Goal: Download file/media

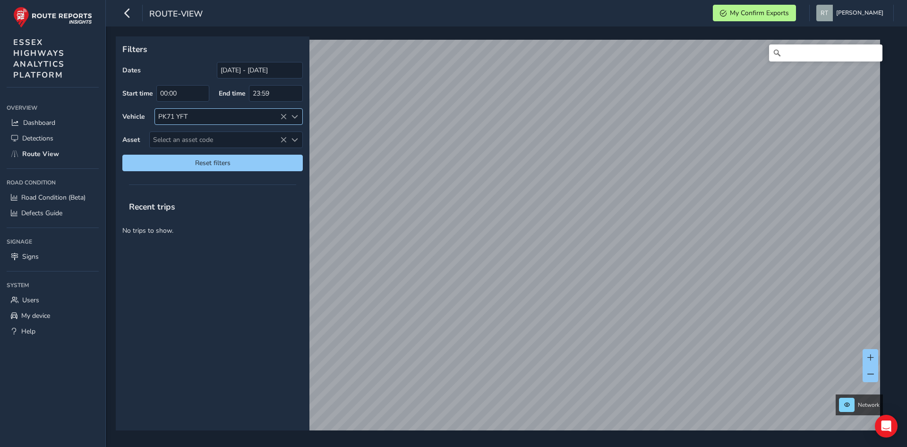
click at [283, 118] on icon at bounding box center [283, 116] width 7 height 7
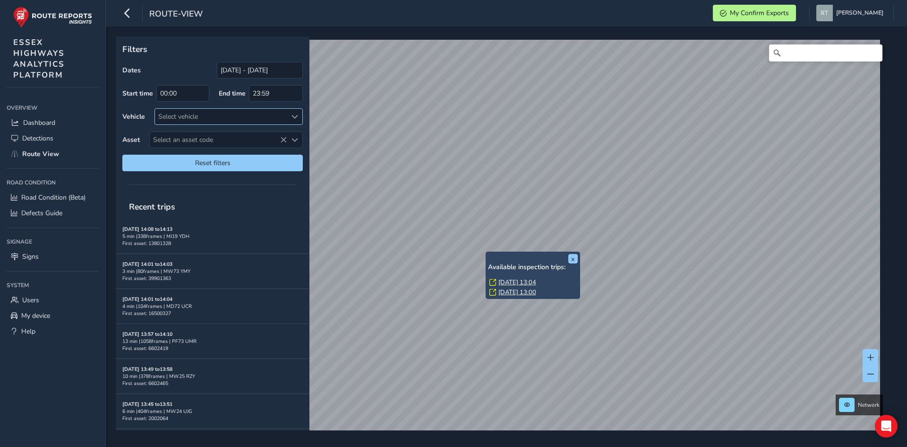
click at [506, 284] on link "[DATE] 13:04" at bounding box center [518, 282] width 38 height 9
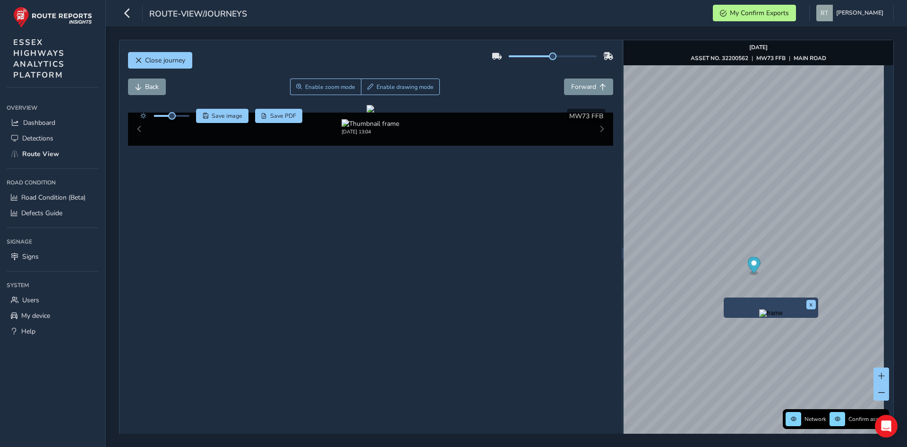
click at [759, 317] on img "Preview frame" at bounding box center [771, 313] width 24 height 8
click at [814, 302] on button "x" at bounding box center [811, 304] width 9 height 9
click at [751, 310] on img "Preview frame" at bounding box center [763, 306] width 24 height 8
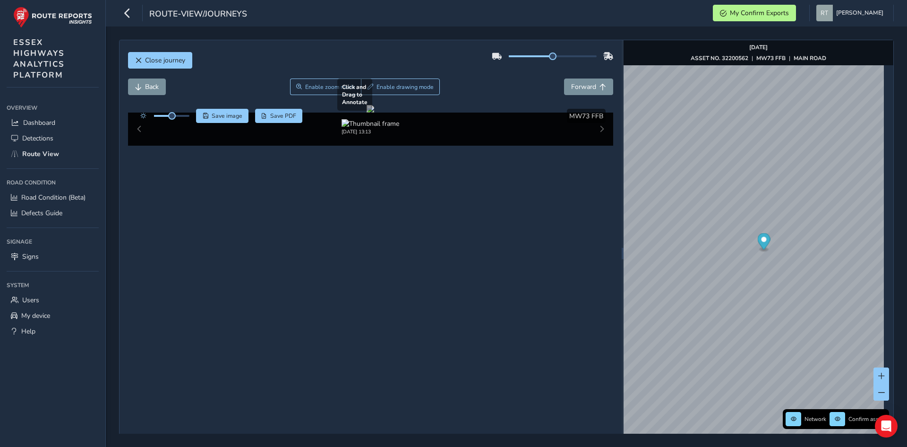
click at [374, 112] on div at bounding box center [371, 109] width 8 height 8
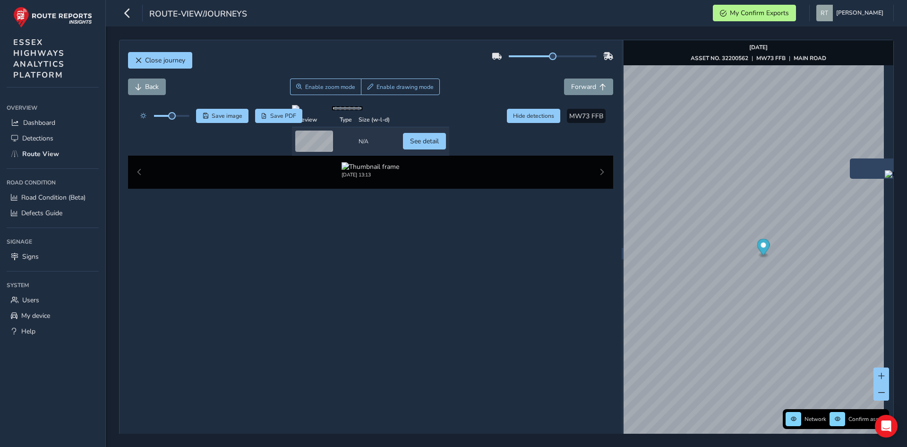
click at [885, 178] on img "Preview frame" at bounding box center [897, 174] width 24 height 8
click at [683, 178] on img "Preview frame" at bounding box center [693, 175] width 24 height 8
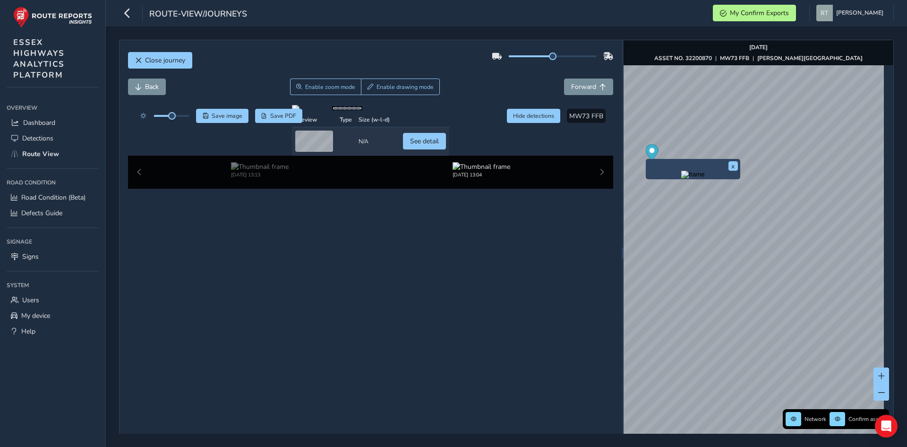
click at [683, 178] on img "Preview frame" at bounding box center [693, 175] width 24 height 8
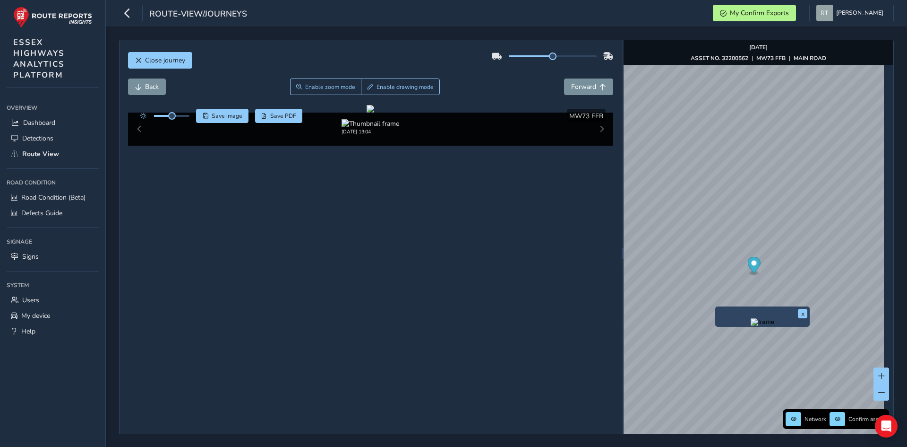
click at [751, 326] on img "Preview frame" at bounding box center [763, 322] width 24 height 8
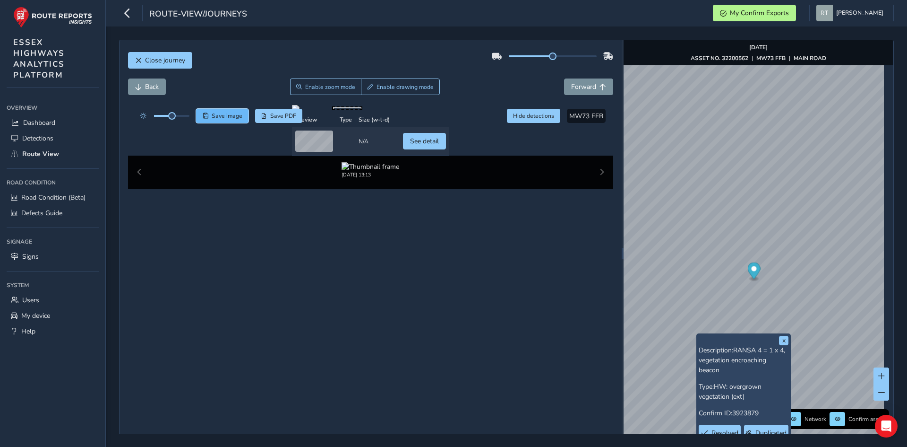
click at [239, 118] on span "Save image" at bounding box center [227, 116] width 31 height 8
